Goal: Transaction & Acquisition: Subscribe to service/newsletter

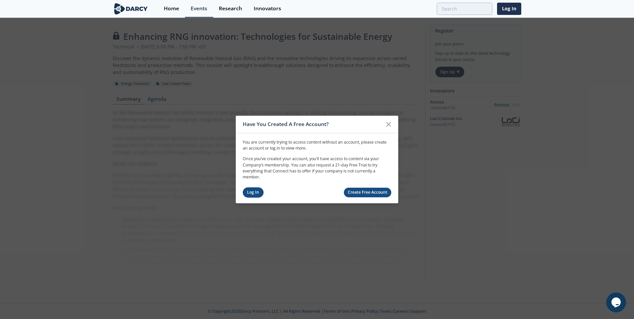
click at [257, 193] on link "Log In" at bounding box center [253, 192] width 21 height 10
click at [365, 193] on link "Create Free Account" at bounding box center [368, 193] width 48 height 10
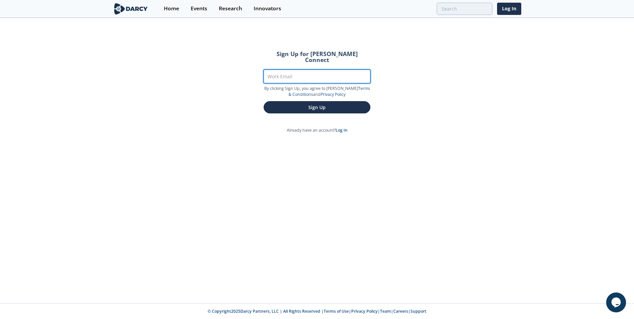
click at [292, 71] on input "Work Email" at bounding box center [316, 77] width 107 height 14
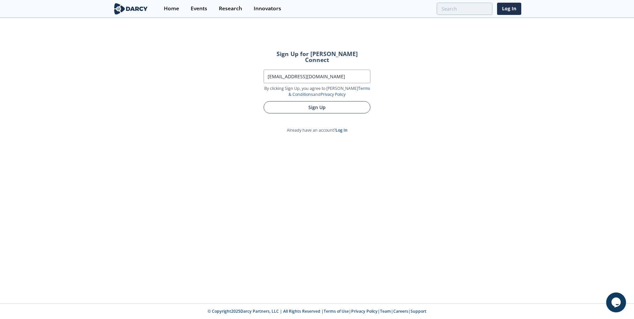
click at [306, 101] on button "Sign Up" at bounding box center [316, 107] width 107 height 12
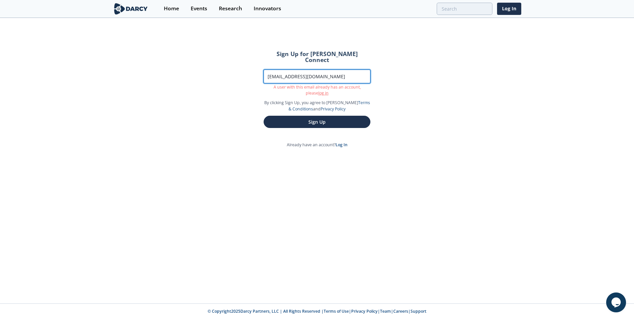
drag, startPoint x: 357, startPoint y: 72, endPoint x: 232, endPoint y: 64, distance: 124.5
click at [232, 64] on div "Sign Up for Darcy Connect Work Email ebrahim.burashed@bapcoenergies.com A user …" at bounding box center [317, 161] width 634 height 285
type input "102328@bapco.net"
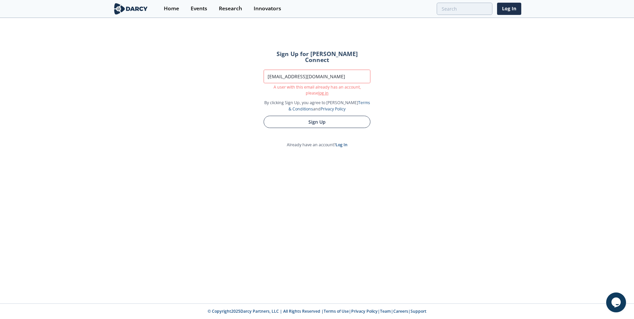
click at [288, 117] on section "Sign Up for Darcy Connect Work Email 102328@bapco.net A user with this email al…" at bounding box center [317, 95] width 130 height 106
click at [305, 102] on button "Sign Up" at bounding box center [316, 107] width 107 height 12
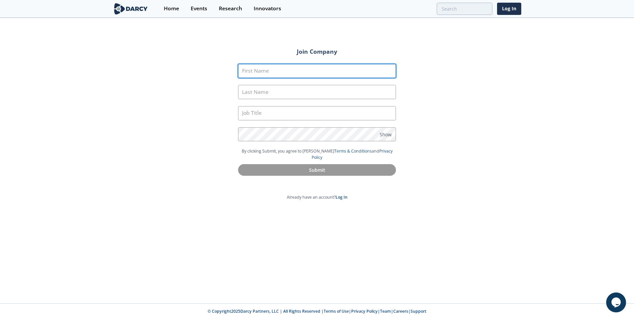
click at [259, 73] on input "First Name" at bounding box center [317, 71] width 158 height 14
type input "Ebrahim"
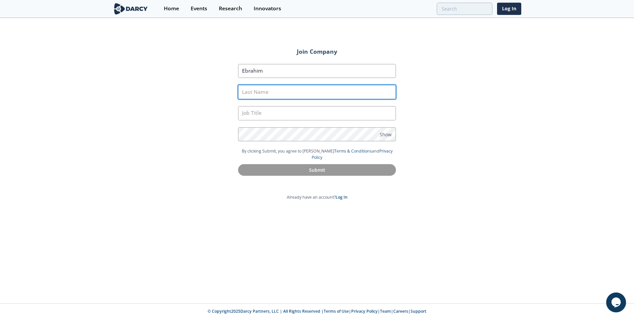
click at [267, 92] on input "Last Name" at bounding box center [317, 92] width 158 height 14
type input "Burashed"
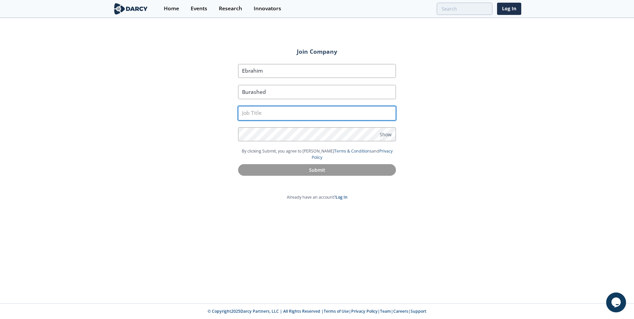
click at [256, 110] on input "text" at bounding box center [317, 113] width 158 height 14
type input "Specialist"
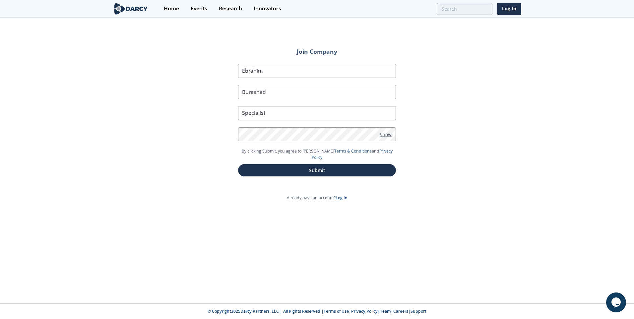
click at [385, 133] on span "Show" at bounding box center [385, 134] width 12 height 7
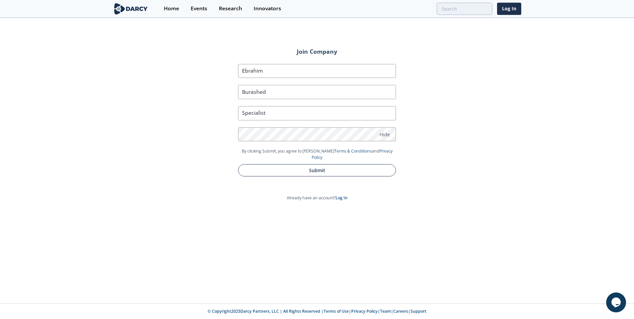
click at [295, 164] on button "Submit" at bounding box center [317, 170] width 158 height 12
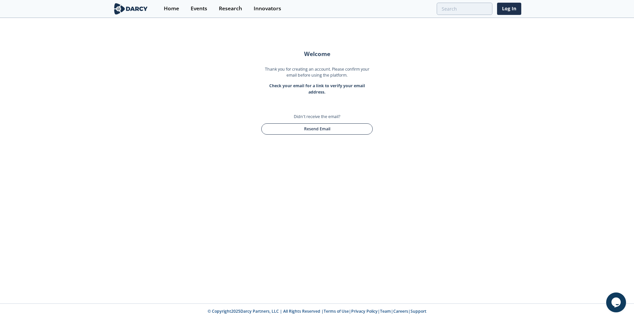
click at [317, 129] on button "Resend Email" at bounding box center [316, 128] width 111 height 11
click at [507, 13] on link "Log In" at bounding box center [509, 9] width 24 height 12
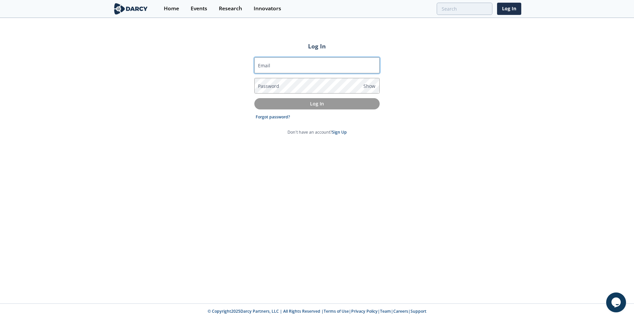
click at [276, 66] on input "Email" at bounding box center [316, 65] width 125 height 16
type input "102328@bapco.net"
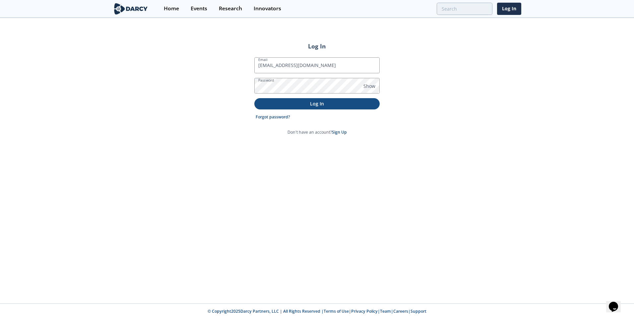
click at [314, 102] on p "Log In" at bounding box center [317, 103] width 116 height 7
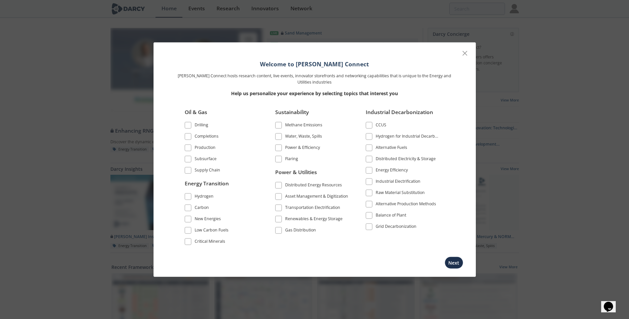
click at [187, 149] on span at bounding box center [188, 147] width 5 height 5
click at [189, 197] on span at bounding box center [188, 196] width 5 height 5
click at [189, 214] on label "New Energies" at bounding box center [222, 218] width 74 height 9
click at [186, 223] on label "New Energies" at bounding box center [222, 218] width 74 height 9
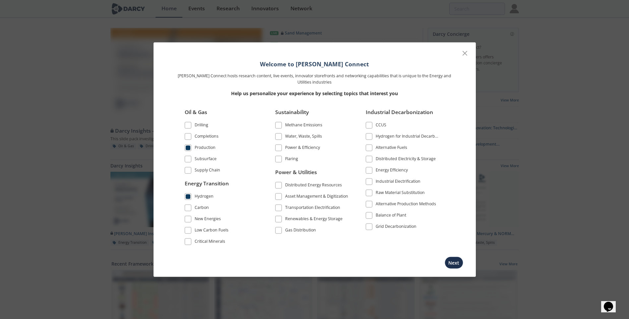
click at [186, 209] on span at bounding box center [188, 207] width 5 height 5
click at [187, 220] on span at bounding box center [188, 218] width 5 height 5
click at [185, 235] on li "Low Carbon Fuels" at bounding box center [222, 231] width 74 height 11
click at [191, 228] on label "Low Carbon Fuels" at bounding box center [222, 230] width 74 height 9
click at [191, 234] on label "Low Carbon Fuels" at bounding box center [222, 230] width 74 height 9
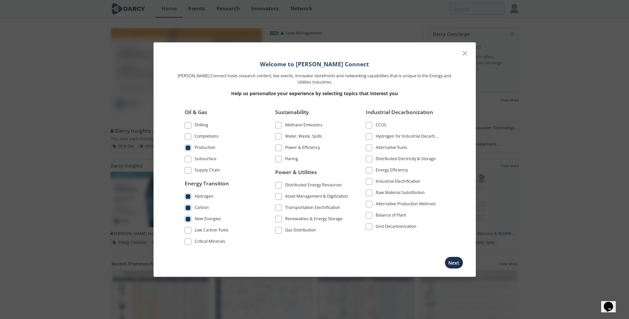
click at [189, 230] on span at bounding box center [188, 230] width 5 height 5
click at [187, 240] on span at bounding box center [188, 241] width 5 height 5
click at [276, 124] on span at bounding box center [278, 125] width 5 height 5
click at [278, 135] on span at bounding box center [278, 136] width 5 height 5
click at [281, 148] on span at bounding box center [278, 147] width 7 height 7
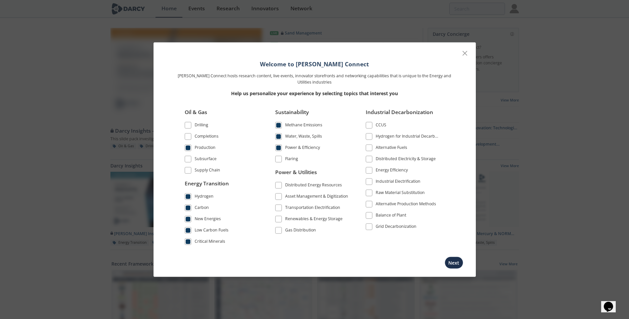
click at [279, 160] on span at bounding box center [278, 159] width 5 height 5
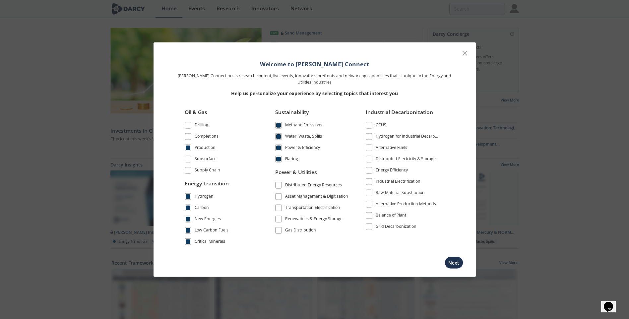
click at [279, 184] on span at bounding box center [278, 185] width 5 height 5
click at [281, 198] on span at bounding box center [278, 196] width 7 height 7
click at [281, 212] on li "Transportation Electrification" at bounding box center [312, 208] width 74 height 11
click at [280, 220] on span at bounding box center [278, 218] width 5 height 5
click at [279, 208] on span at bounding box center [278, 207] width 5 height 5
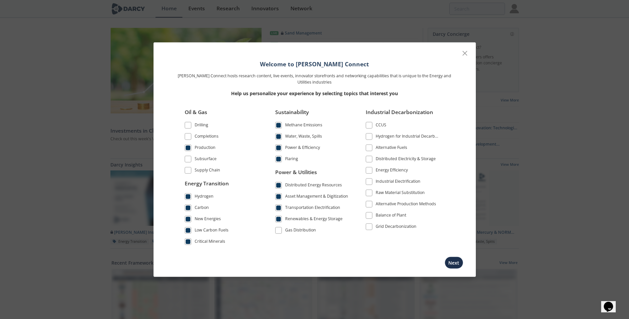
click at [277, 209] on span at bounding box center [278, 207] width 5 height 5
click at [280, 229] on span at bounding box center [278, 230] width 5 height 5
click at [369, 137] on span at bounding box center [369, 136] width 5 height 5
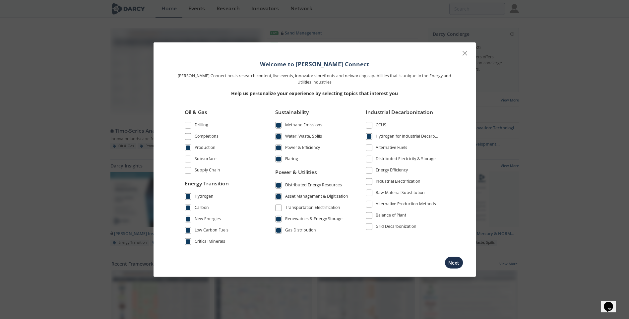
click at [369, 148] on span at bounding box center [369, 147] width 5 height 5
click at [368, 158] on span at bounding box center [369, 159] width 5 height 5
click at [368, 170] on span at bounding box center [369, 170] width 5 height 5
click at [451, 262] on button "Next" at bounding box center [453, 262] width 19 height 12
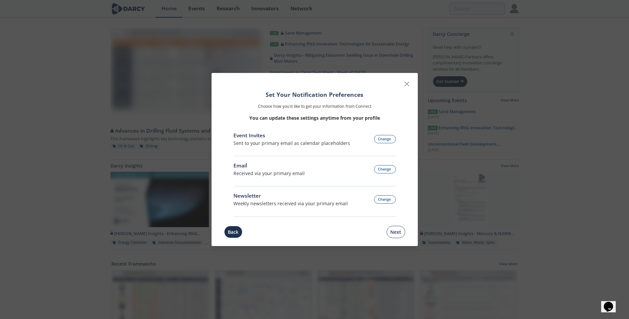
click at [394, 234] on button "Next" at bounding box center [395, 232] width 19 height 12
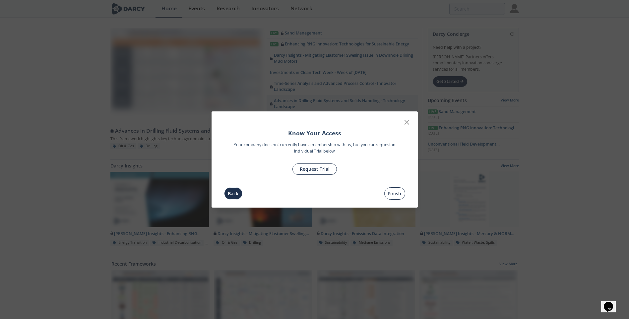
click at [392, 195] on button "Finish" at bounding box center [394, 193] width 21 height 12
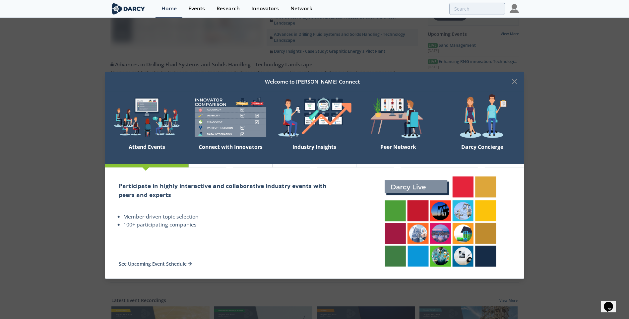
scroll to position [99, 0]
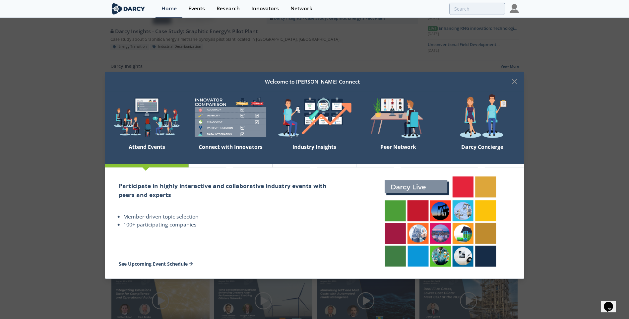
click at [148, 265] on link "See Upcoming Event Schedule" at bounding box center [156, 263] width 74 height 6
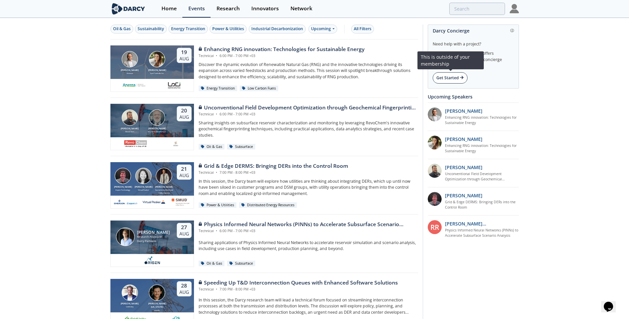
click at [438, 78] on div "Get Started" at bounding box center [449, 77] width 35 height 11
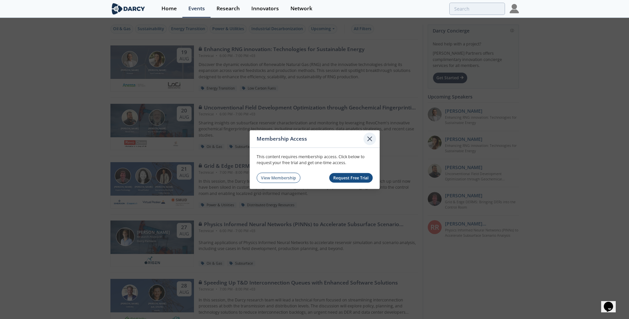
click at [369, 138] on icon at bounding box center [370, 139] width 8 height 8
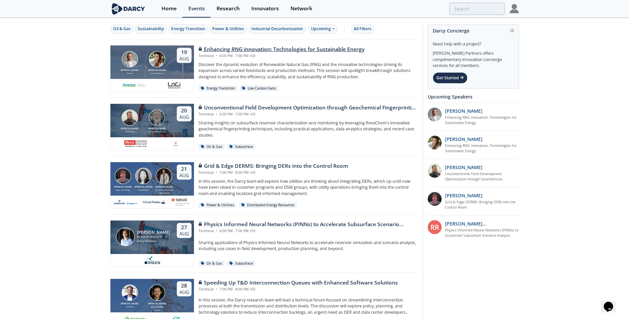
drag, startPoint x: 365, startPoint y: 139, endPoint x: 160, endPoint y: 60, distance: 219.3
click at [160, 60] on img at bounding box center [157, 59] width 16 height 16
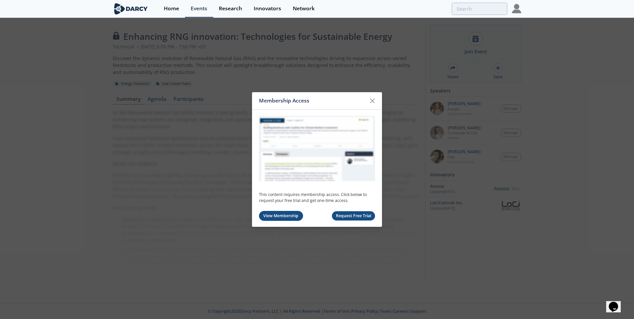
click at [272, 218] on link "View Membership" at bounding box center [281, 216] width 44 height 10
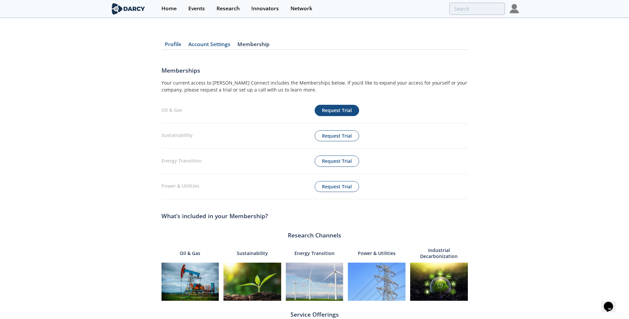
click at [340, 108] on button "Request Trial" at bounding box center [336, 110] width 44 height 11
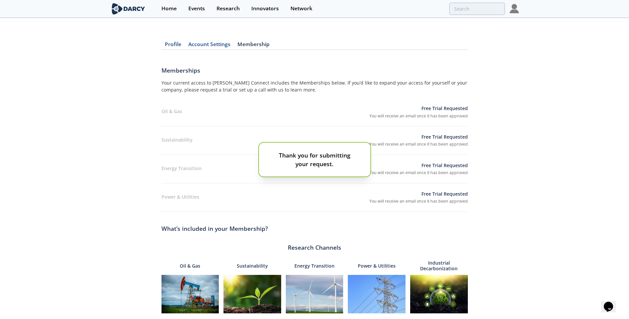
click at [331, 131] on div "Thank you for submitting your request." at bounding box center [314, 159] width 629 height 319
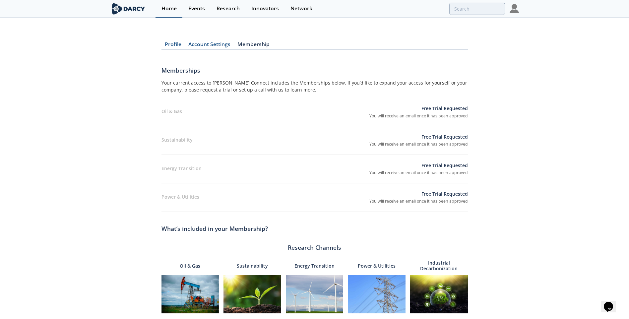
click at [168, 9] on div "Home" at bounding box center [168, 8] width 15 height 5
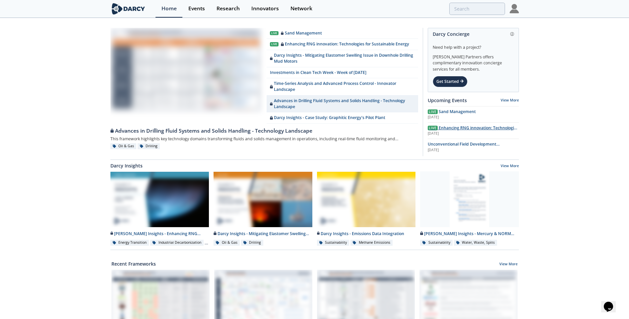
click at [456, 129] on span "Enhancing RNG innovation: Technologies for Sustainable Energy" at bounding box center [472, 131] width 90 height 12
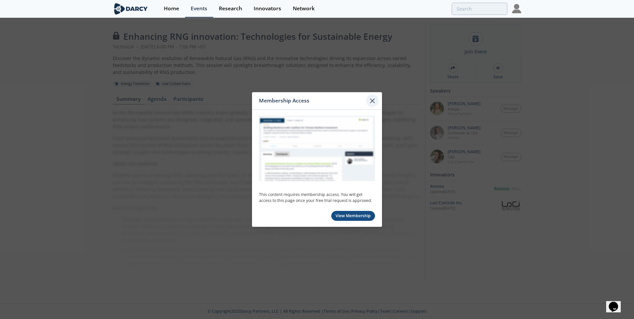
click at [376, 102] on div at bounding box center [372, 100] width 13 height 13
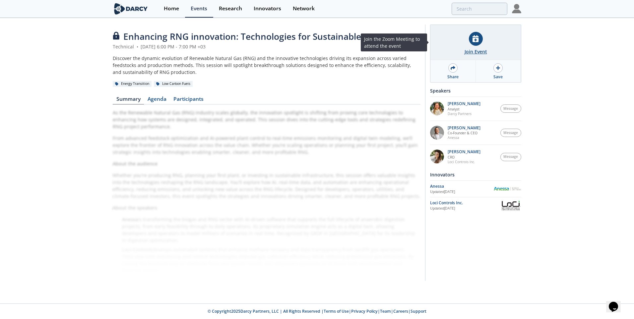
click at [475, 44] on div at bounding box center [476, 39] width 14 height 14
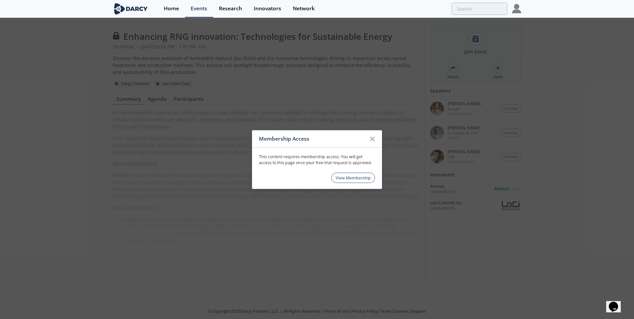
click at [353, 176] on link "View Membership" at bounding box center [353, 178] width 44 height 10
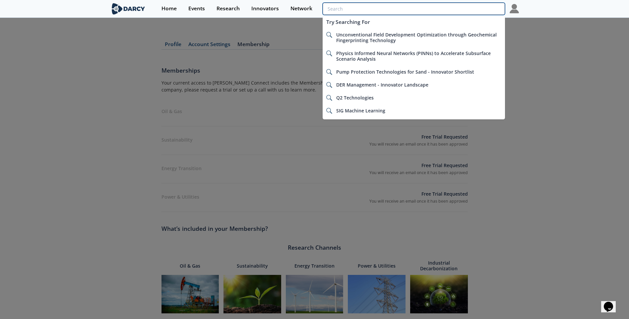
click at [461, 9] on input "search" at bounding box center [413, 9] width 182 height 12
click at [0, 121] on html "Membership Access This content requires membership access. You will get access …" at bounding box center [314, 159] width 629 height 319
